Goal: Task Accomplishment & Management: Use online tool/utility

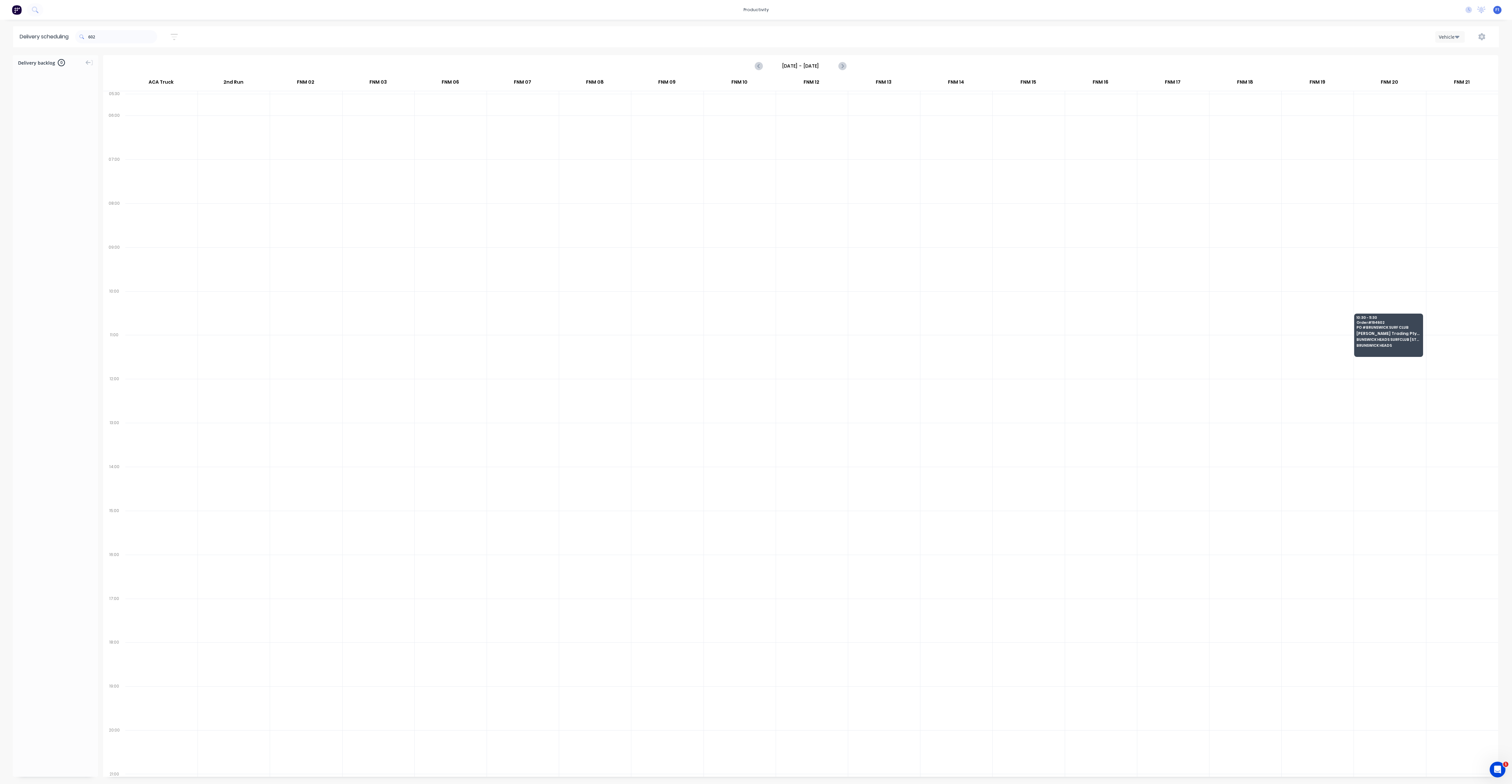
scroll to position [0, 1]
click at [113, 38] on input "602" at bounding box center [122, 36] width 69 height 13
type input "6"
type input "j"
type input "2"
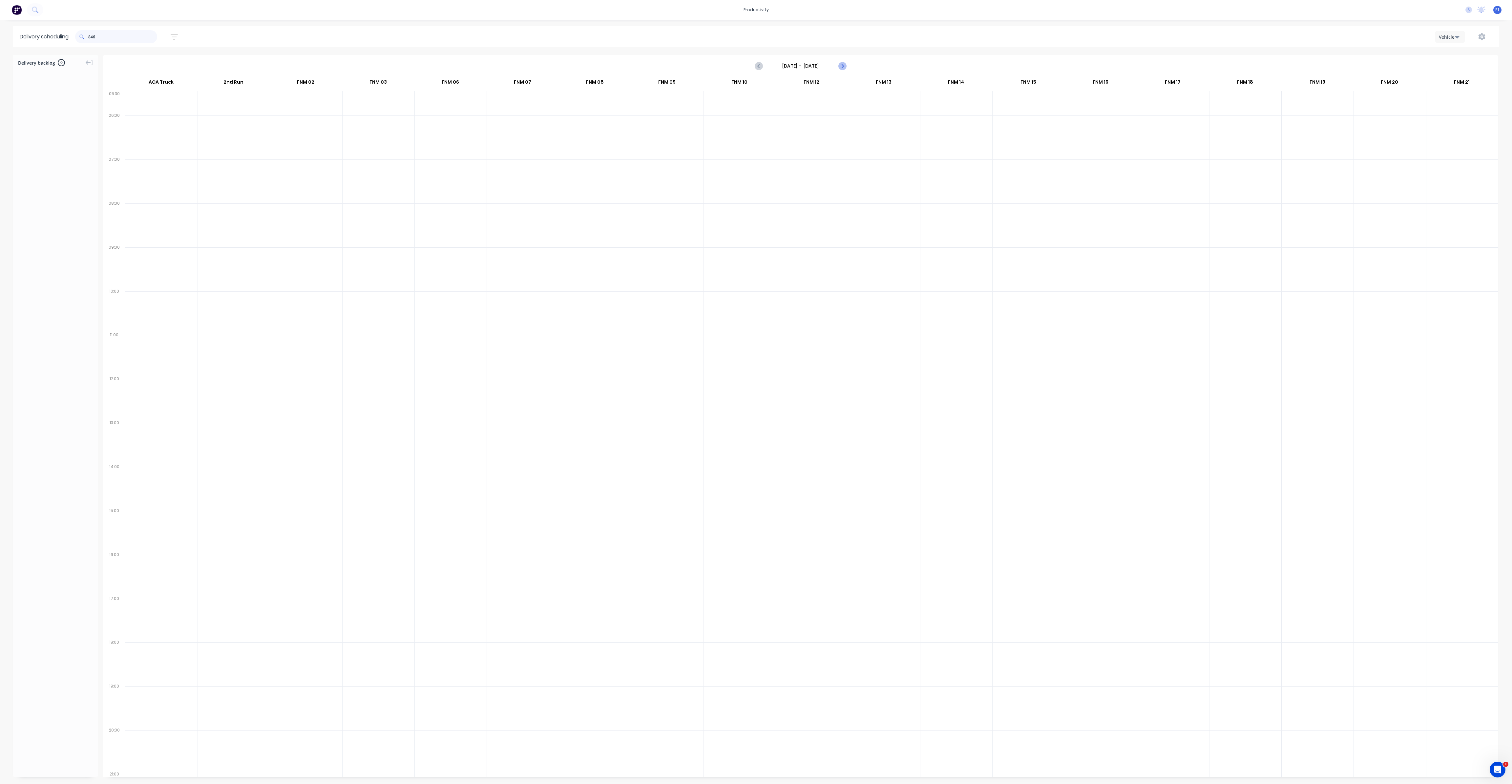
type input "846"
click at [841, 67] on icon "Next page" at bounding box center [842, 66] width 8 height 8
click at [839, 67] on icon "Next page" at bounding box center [842, 66] width 8 height 8
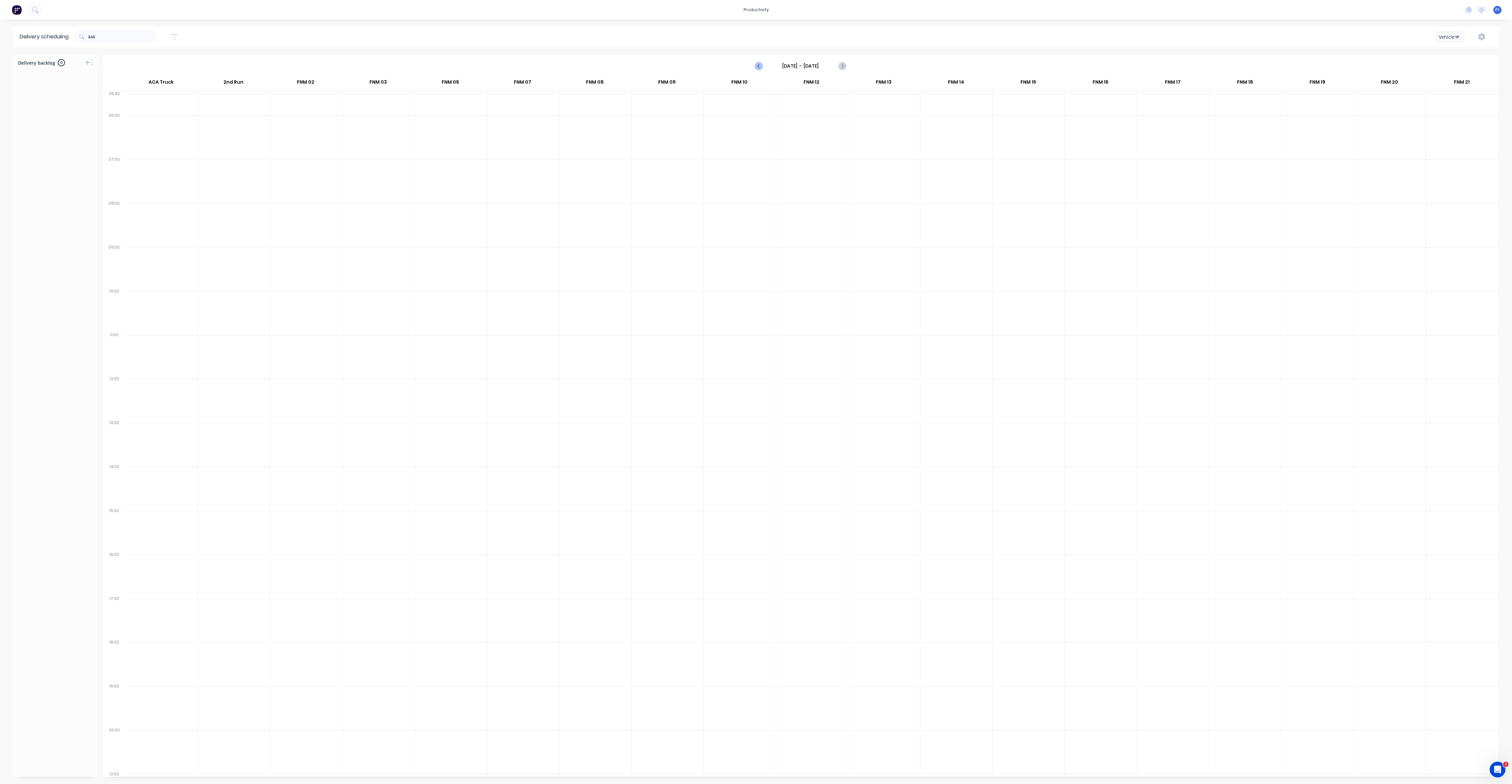
click at [762, 67] on icon "Previous page" at bounding box center [758, 66] width 8 height 8
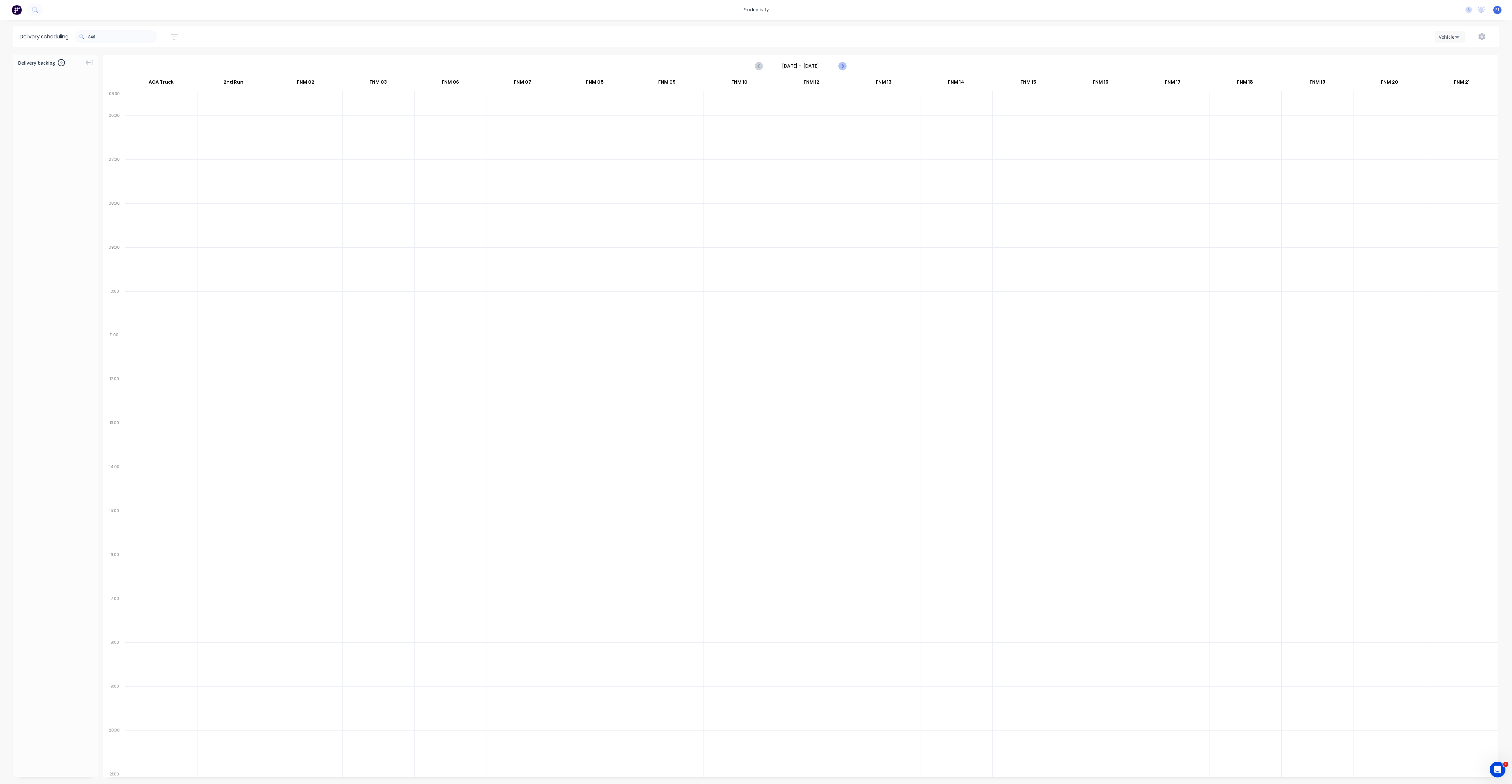
click at [841, 65] on icon "Next page" at bounding box center [842, 66] width 8 height 8
type input "[DATE] - [DATE]"
click at [120, 38] on input "846" at bounding box center [122, 36] width 69 height 13
type input "8"
